Goal: Obtain resource: Download file/media

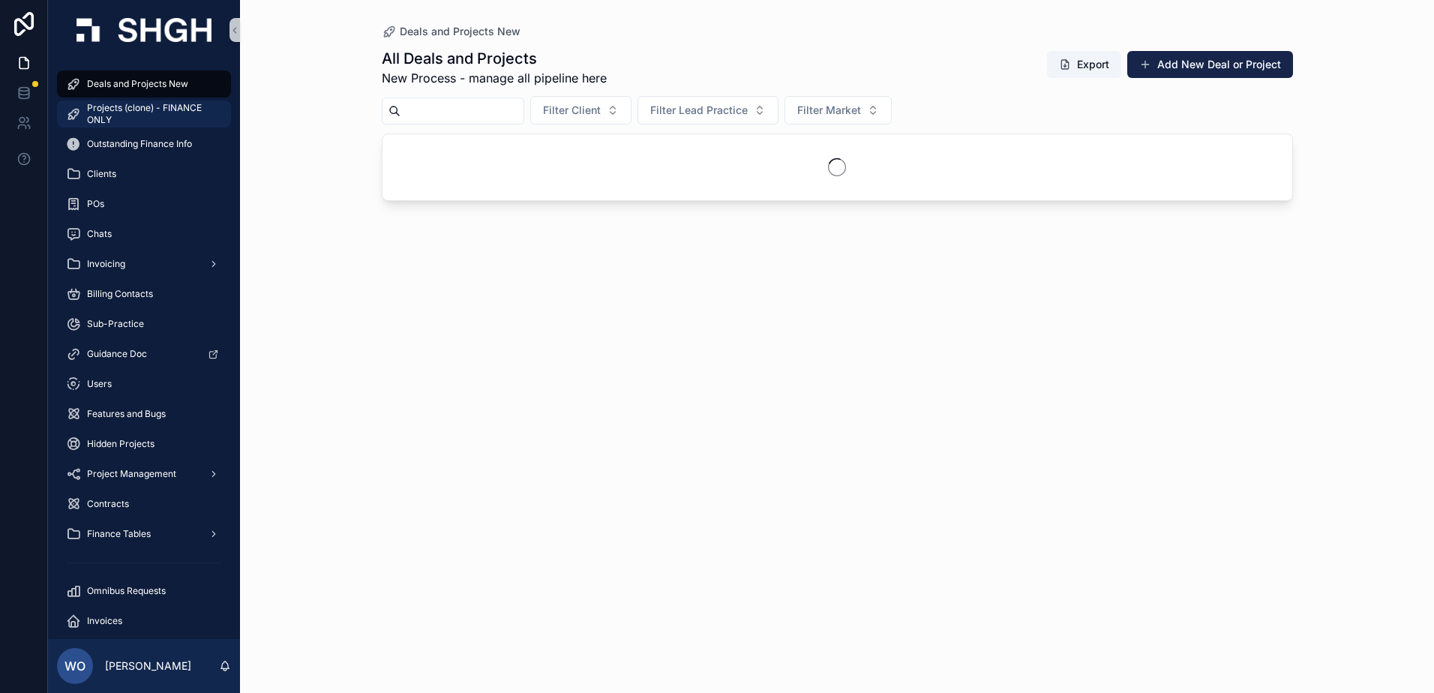
click at [106, 105] on span "Projects (clone) - FINANCE ONLY" at bounding box center [151, 114] width 129 height 24
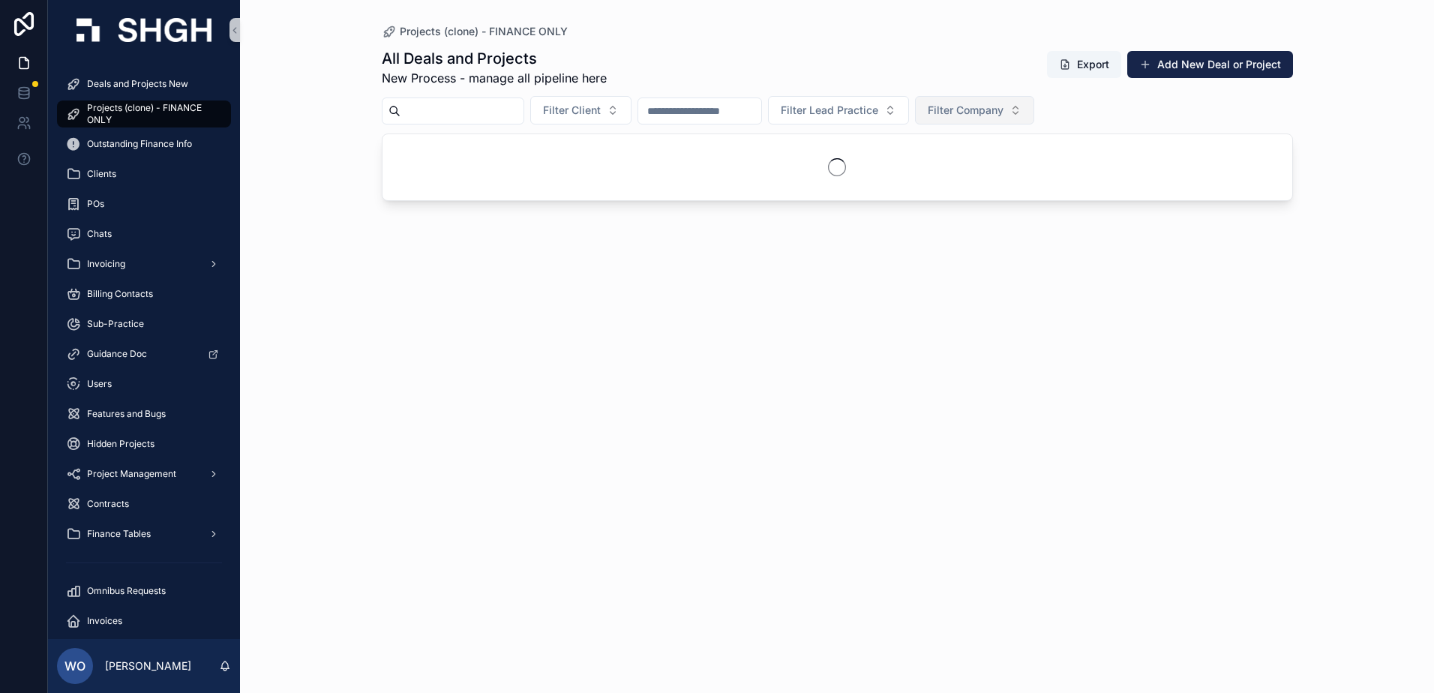
click at [1004, 110] on span "Filter Company" at bounding box center [966, 110] width 76 height 15
click at [1007, 172] on div "[GEOGRAPHIC_DATA]" at bounding box center [1050, 171] width 180 height 24
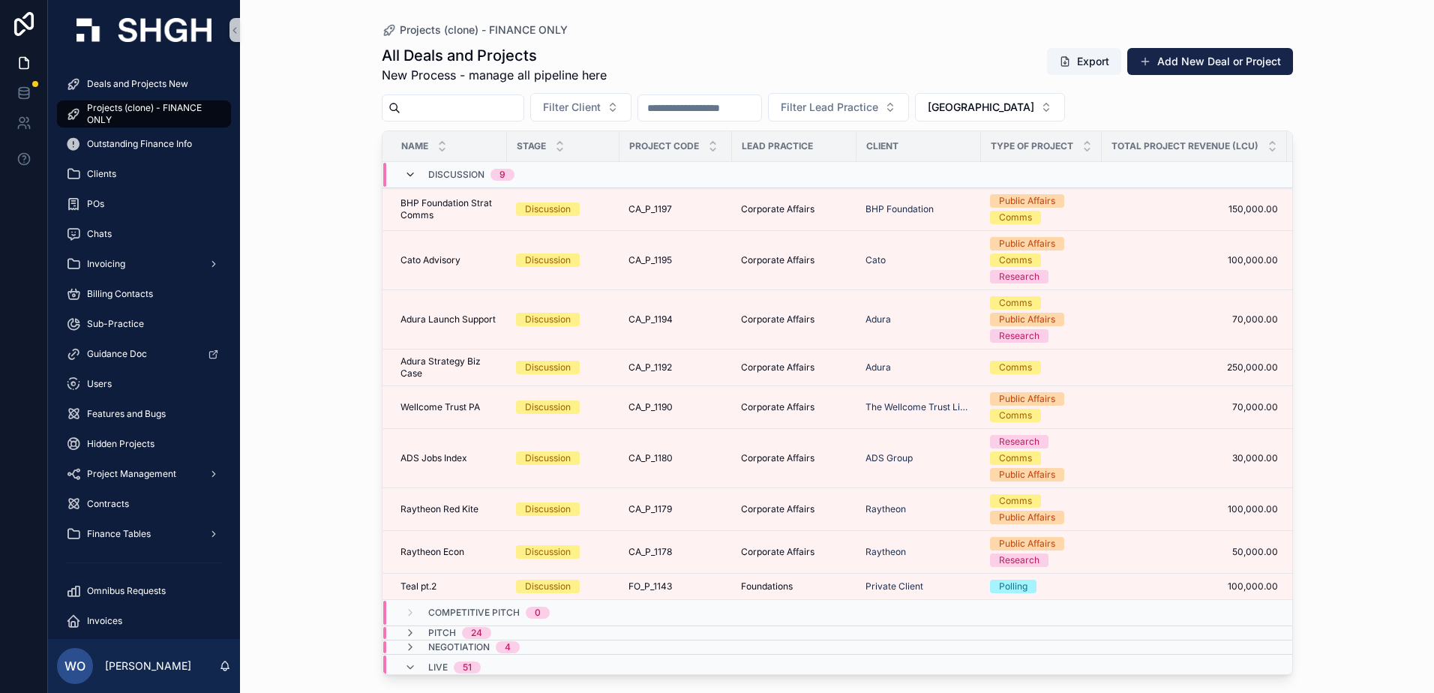
click at [407, 177] on icon "scrollable content" at bounding box center [410, 175] width 12 height 12
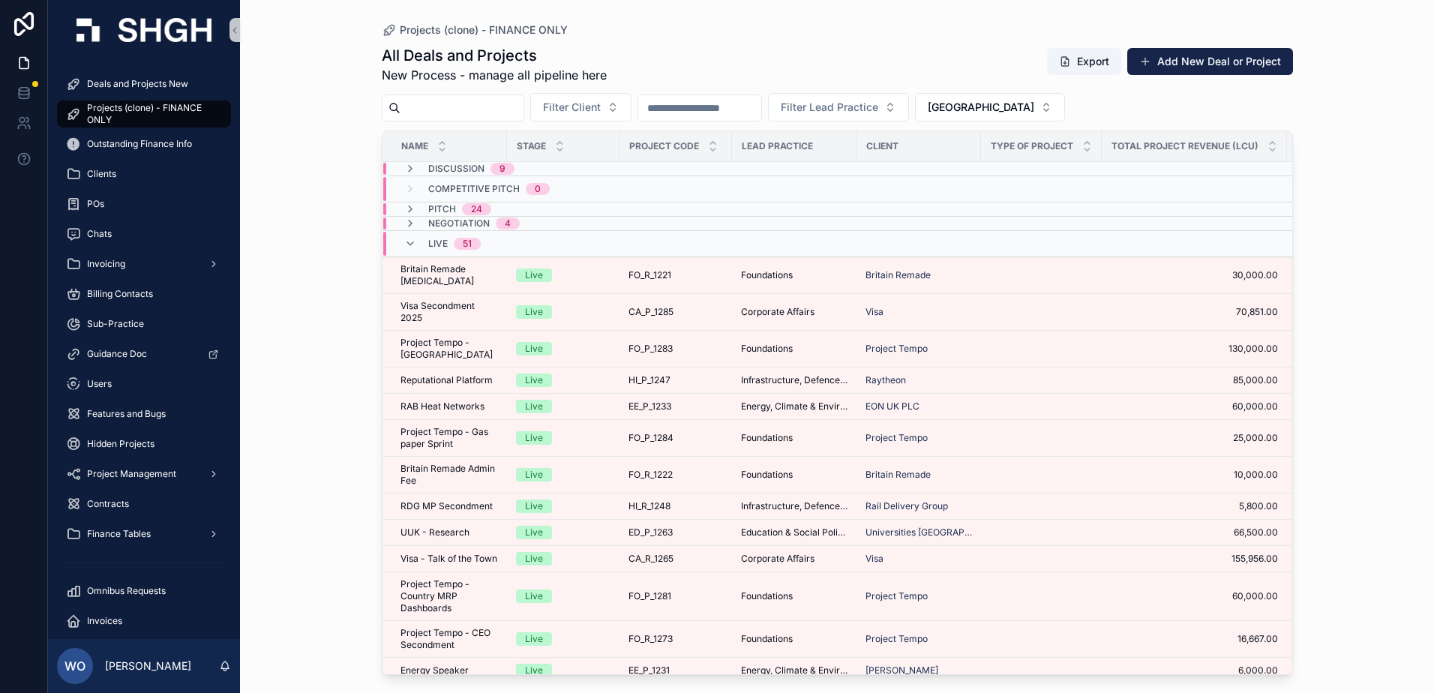
click at [707, 113] on input "scrollable content" at bounding box center [699, 108] width 123 height 21
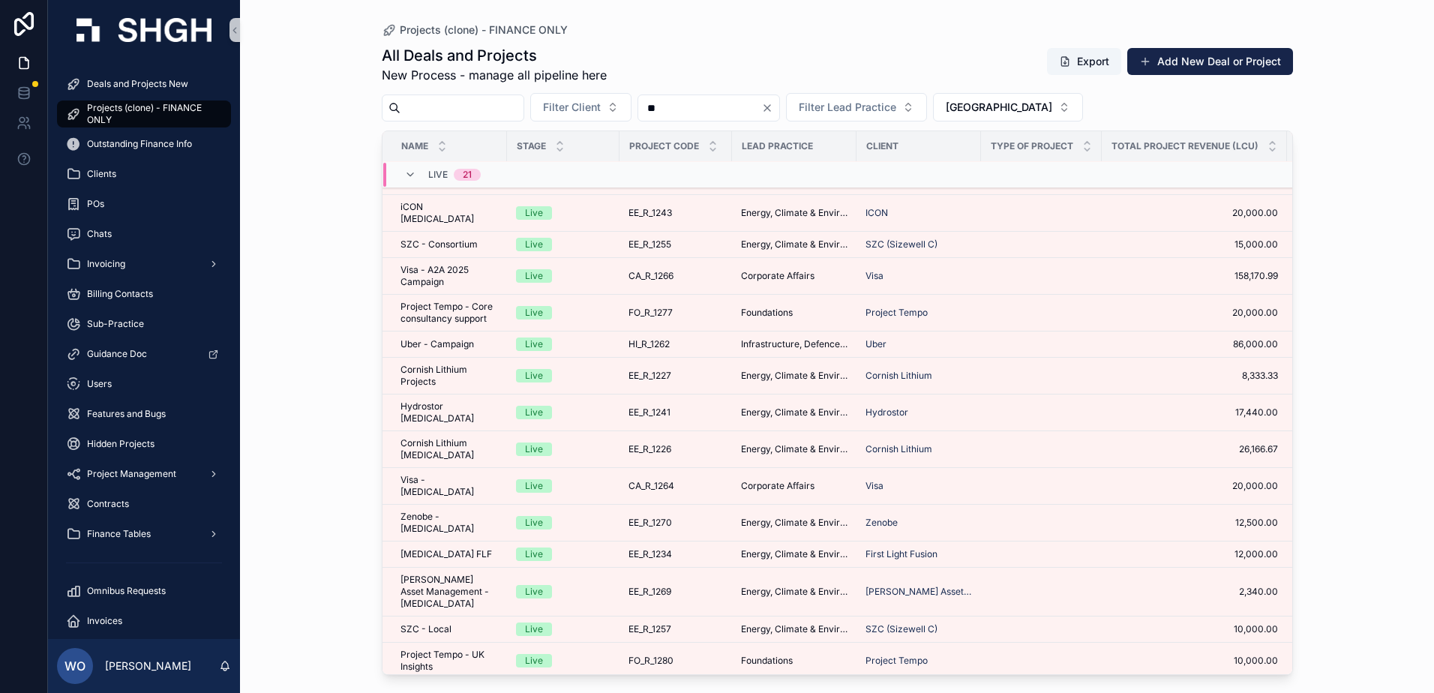
scroll to position [150, 0]
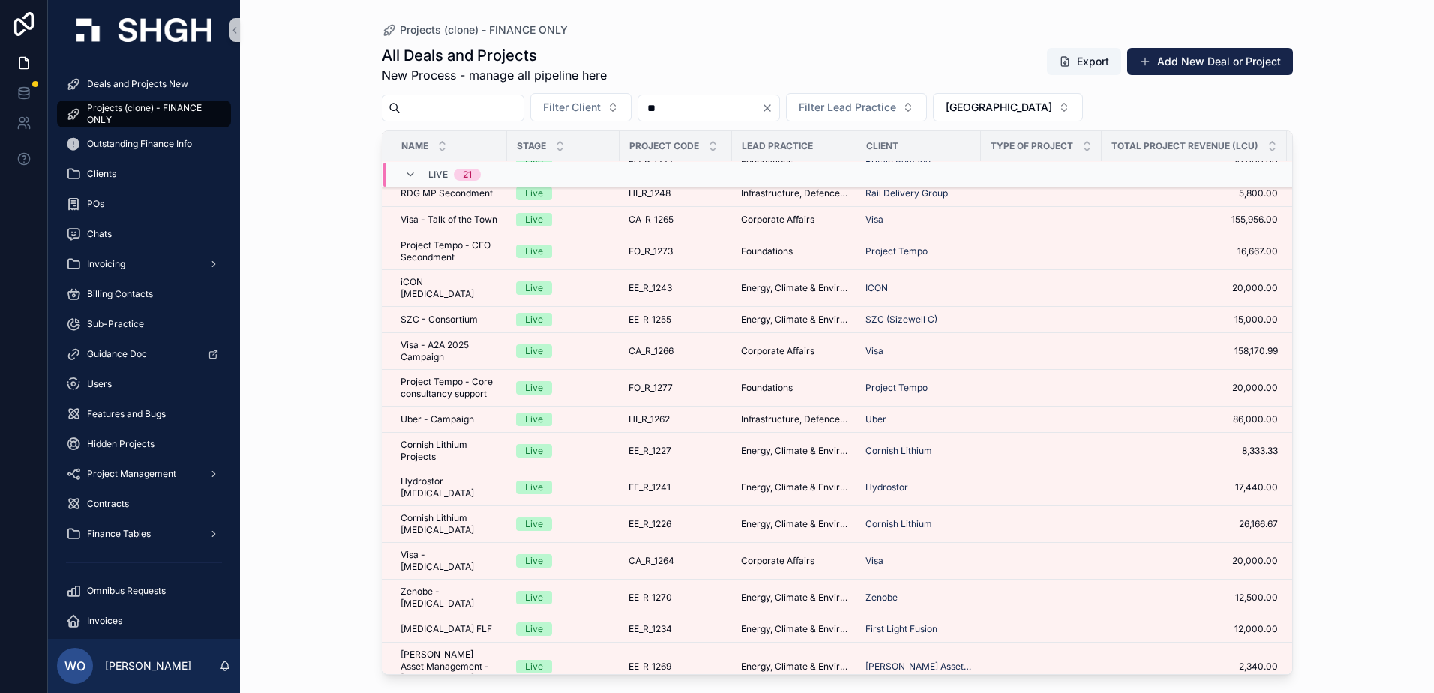
type input "**"
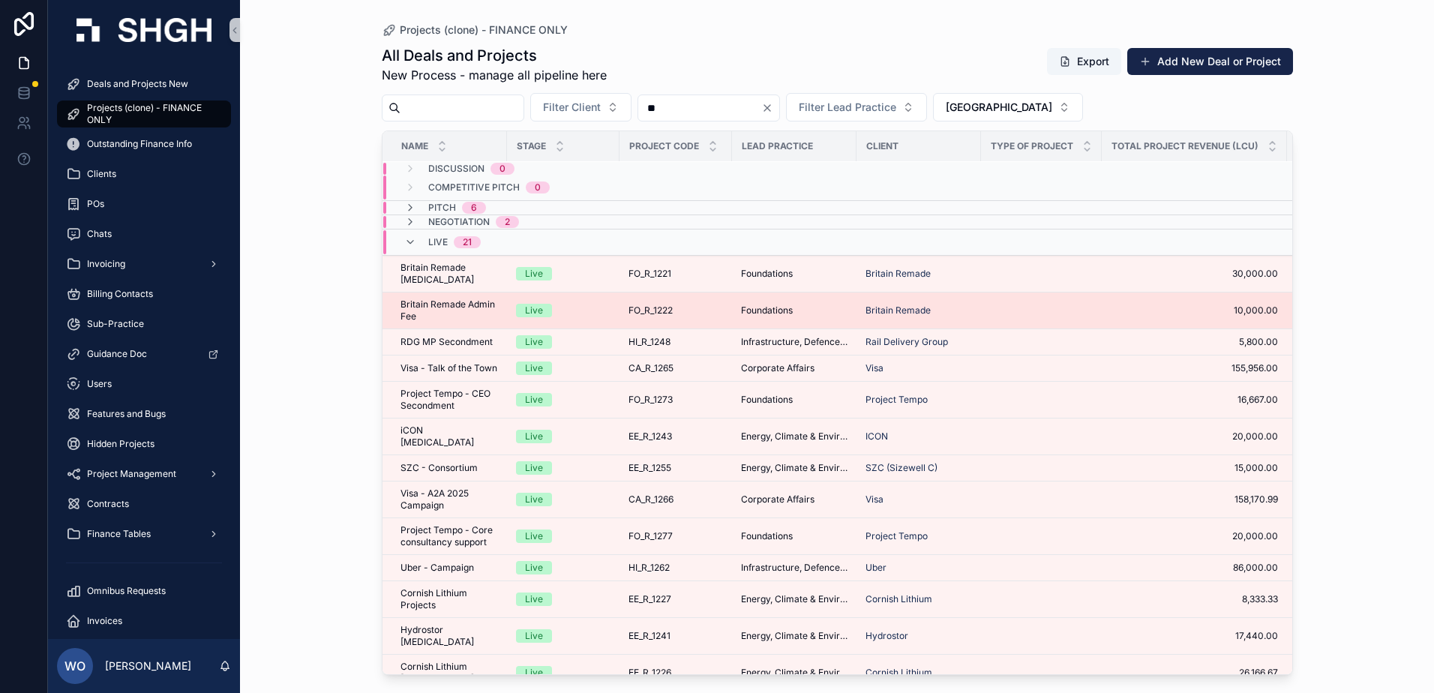
scroll to position [0, 0]
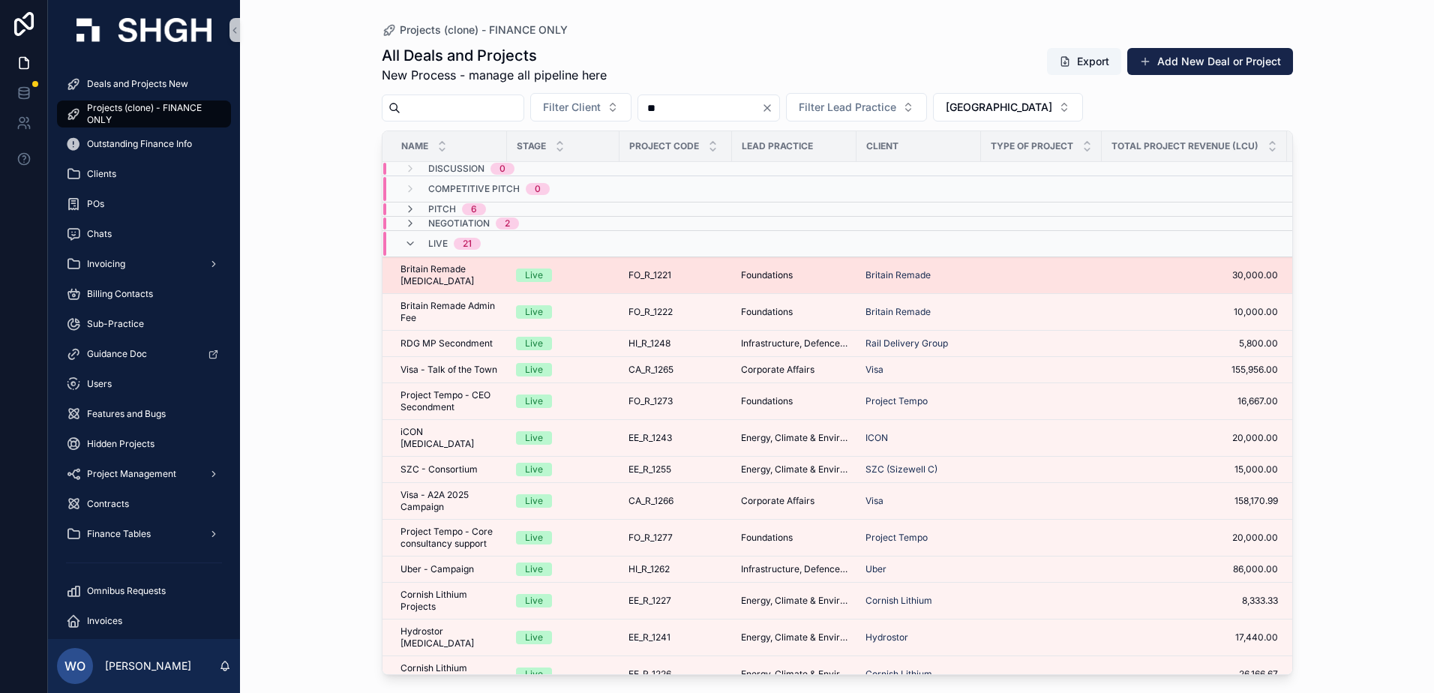
click at [420, 274] on span "Britain Remade [MEDICAL_DATA]" at bounding box center [450, 275] width 98 height 24
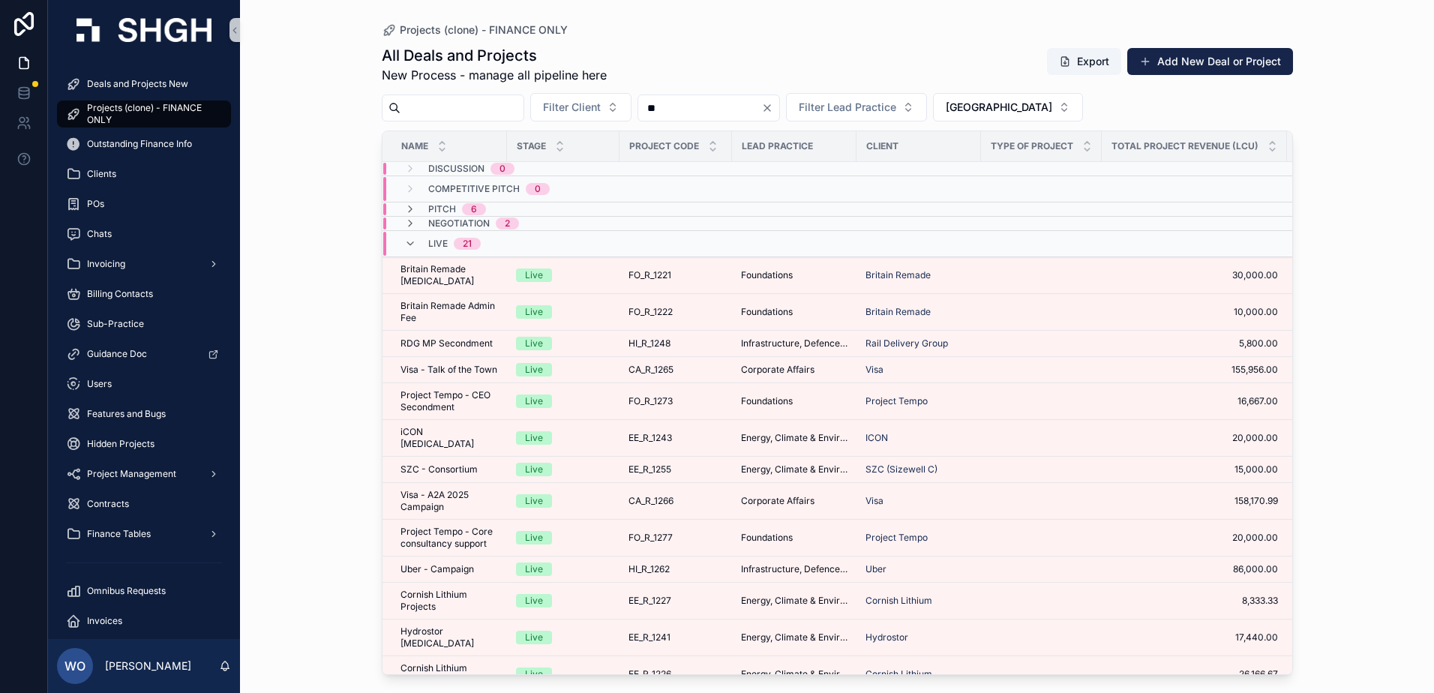
drag, startPoint x: 752, startPoint y: 115, endPoint x: 690, endPoint y: 123, distance: 62.1
click at [690, 123] on div "All Deals and Projects New Process - manage all pipeline here Export Add New De…" at bounding box center [837, 355] width 911 height 639
type input "*"
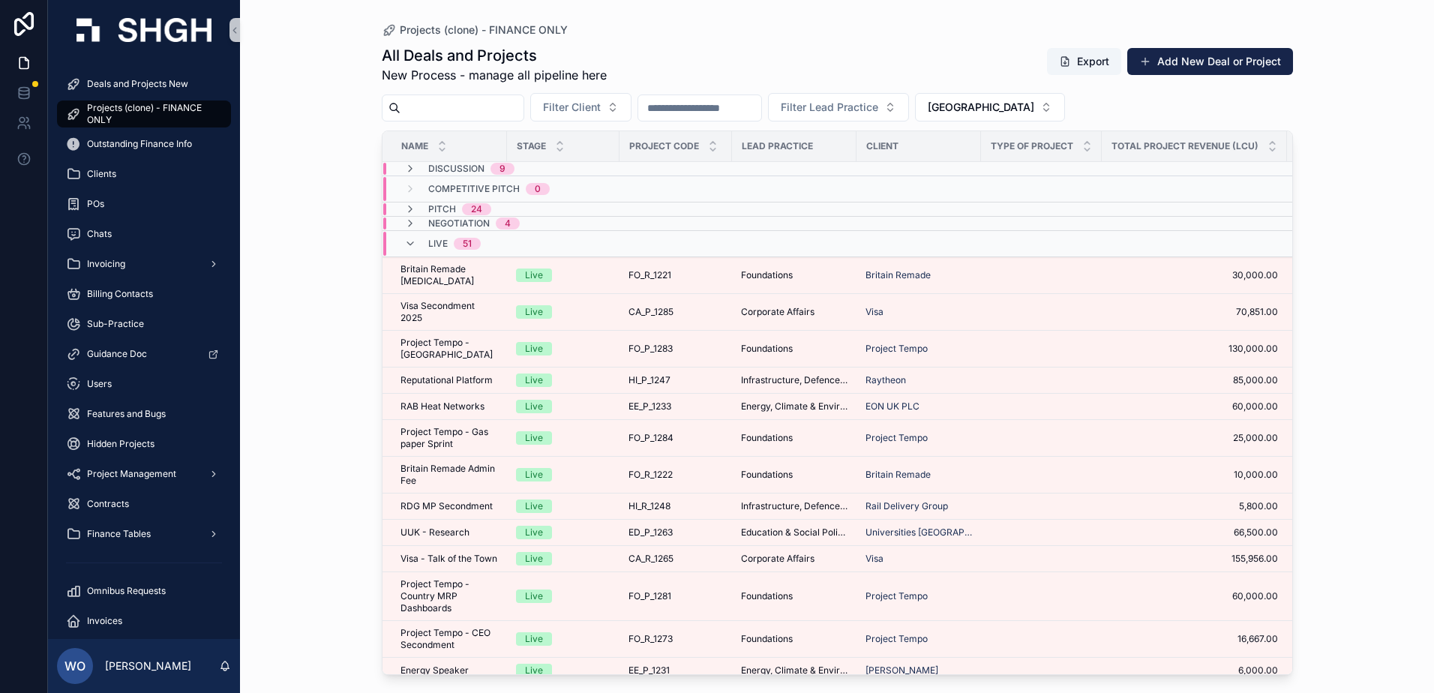
click at [494, 108] on input "scrollable content" at bounding box center [462, 108] width 123 height 21
click at [601, 111] on span "Filter Client" at bounding box center [572, 107] width 58 height 15
type input "****"
click at [556, 174] on span "Visa" at bounding box center [545, 168] width 21 height 15
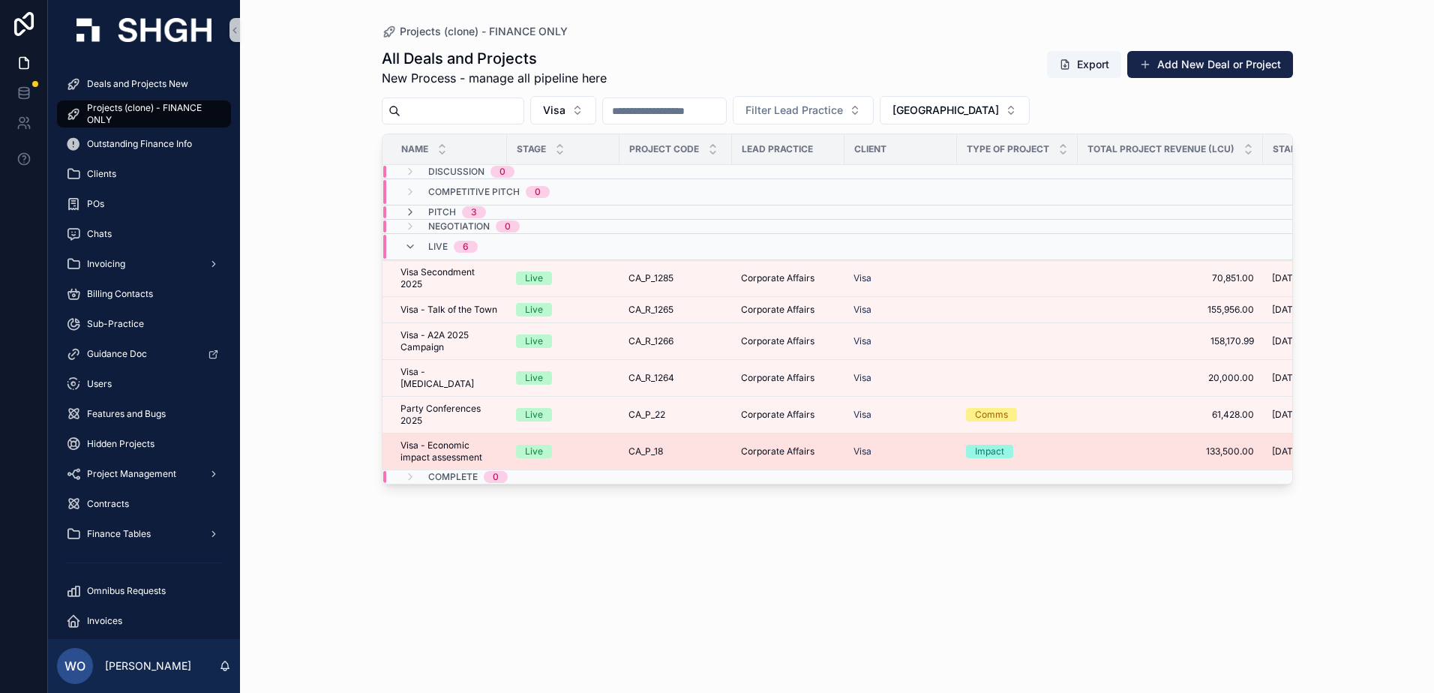
click at [472, 454] on span "Visa - Economic impact assessment" at bounding box center [450, 452] width 98 height 24
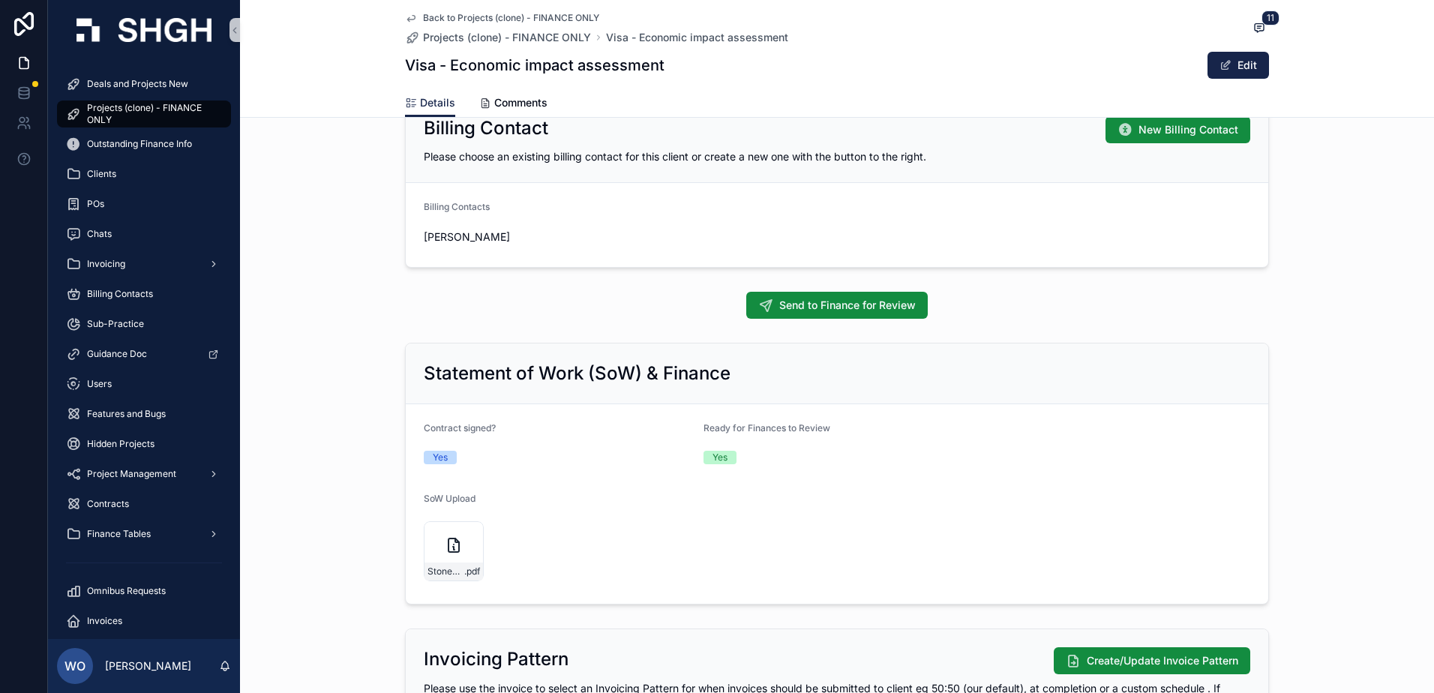
scroll to position [1275, 0]
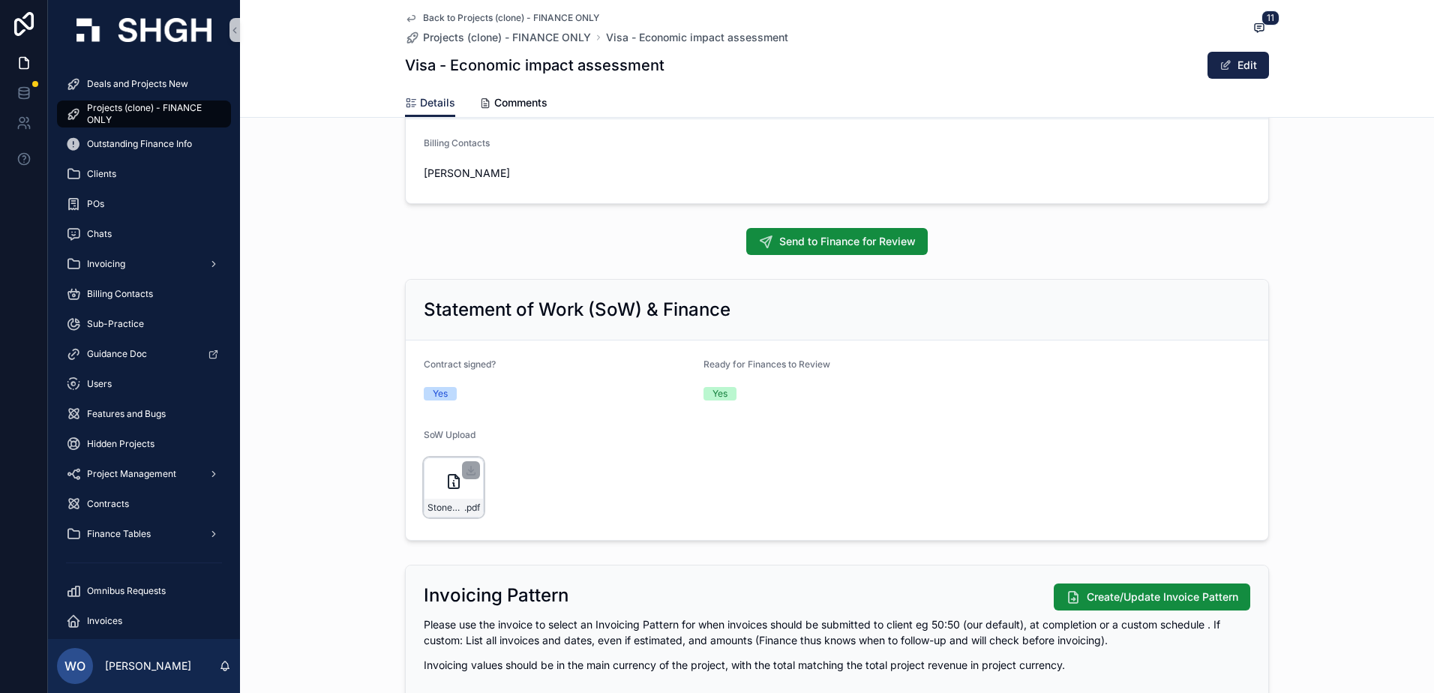
click at [462, 476] on div "scrollable content" at bounding box center [471, 470] width 18 height 18
click at [446, 493] on div "Stonehaven_WS_PWR5275739482_[DATE]_Economic-impact-report_R31194_CW2425682.docx…" at bounding box center [454, 488] width 60 height 60
